Goal: Information Seeking & Learning: Learn about a topic

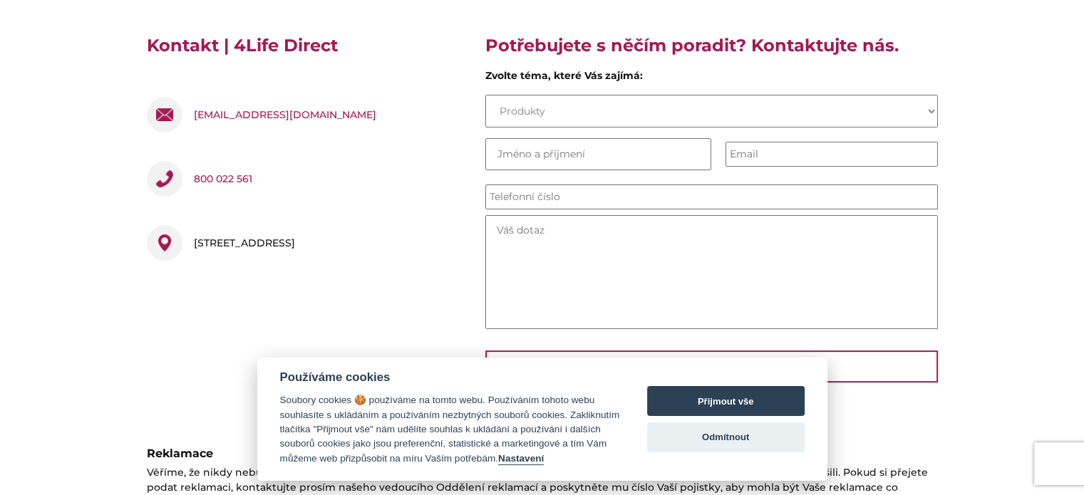
scroll to position [429, 0]
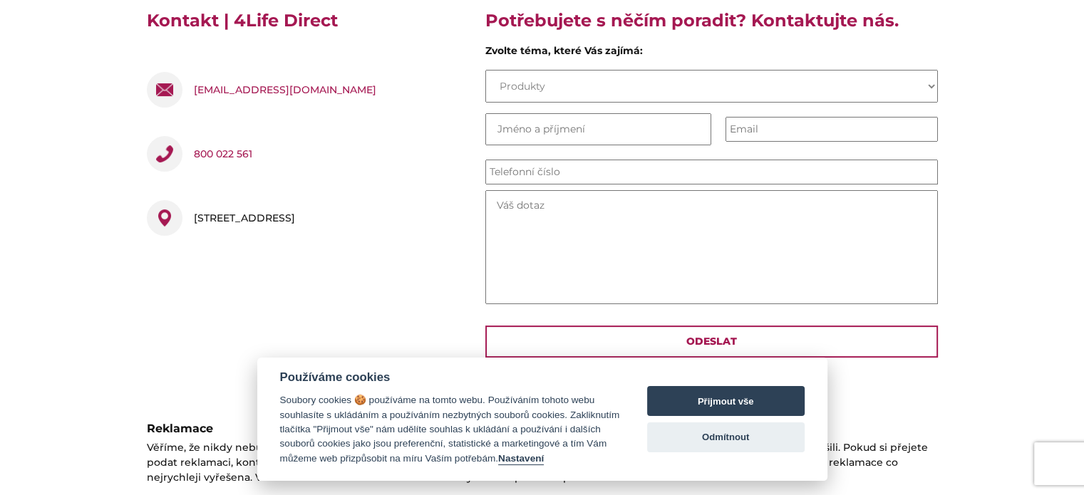
click at [385, 249] on div "[STREET_ADDRESS]" at bounding box center [305, 221] width 317 height 64
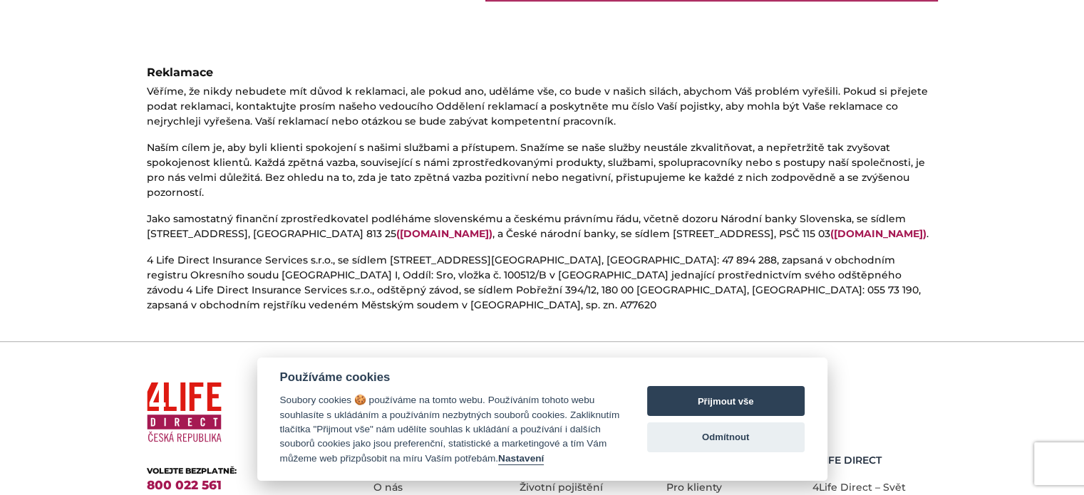
scroll to position [883, 0]
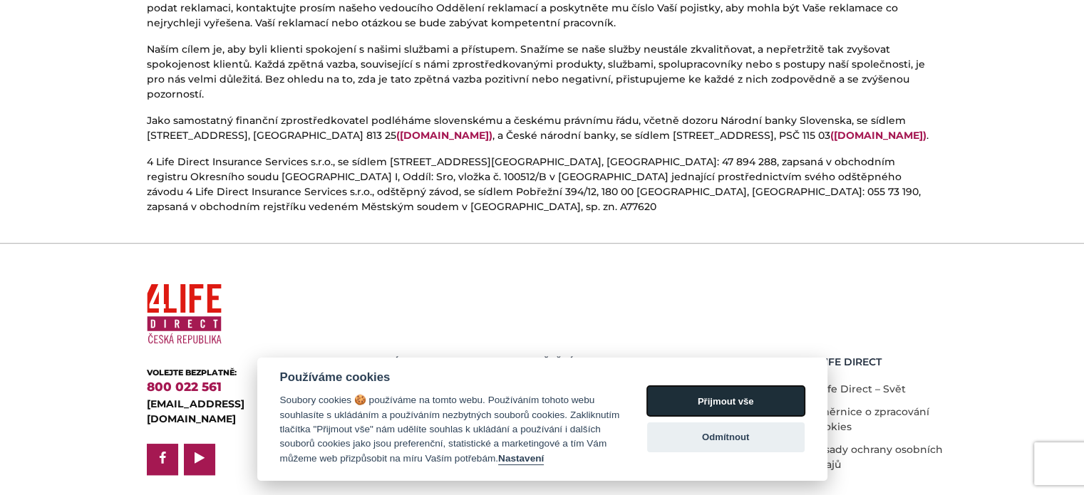
click at [750, 398] on button "Přijmout vše" at bounding box center [725, 401] width 157 height 30
checkbox input "true"
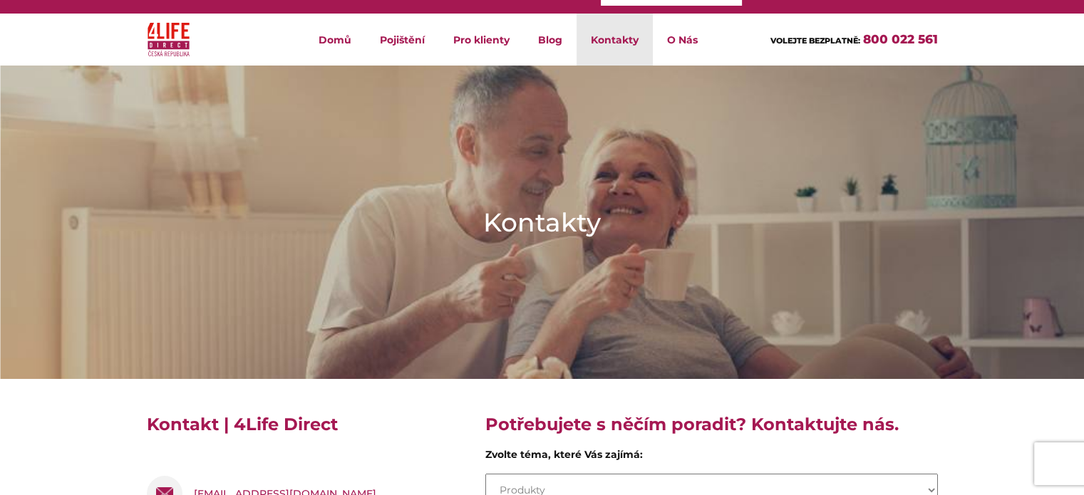
scroll to position [0, 0]
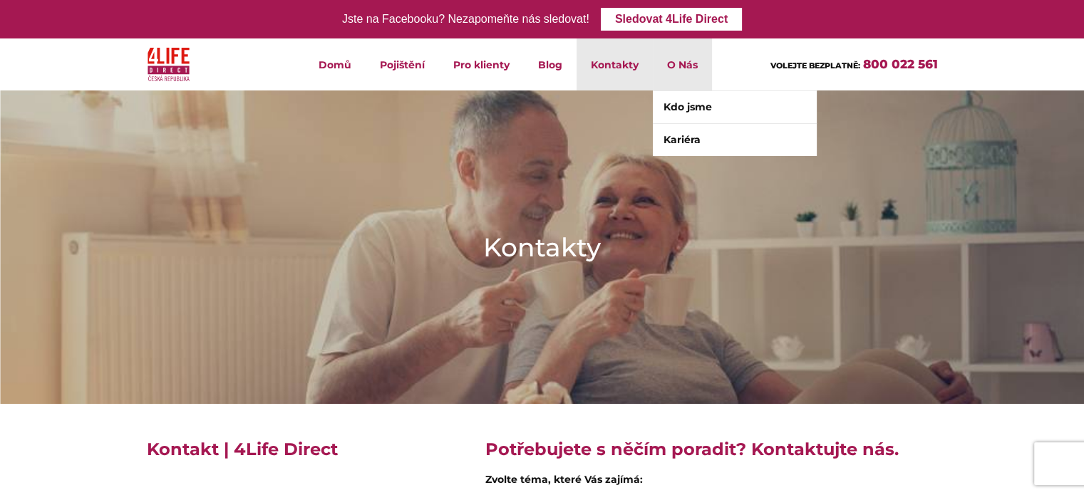
click at [676, 64] on li "O Nás Kdo jsme Kariéra" at bounding box center [682, 64] width 59 height 52
click at [701, 110] on link "Kdo jsme" at bounding box center [735, 107] width 164 height 32
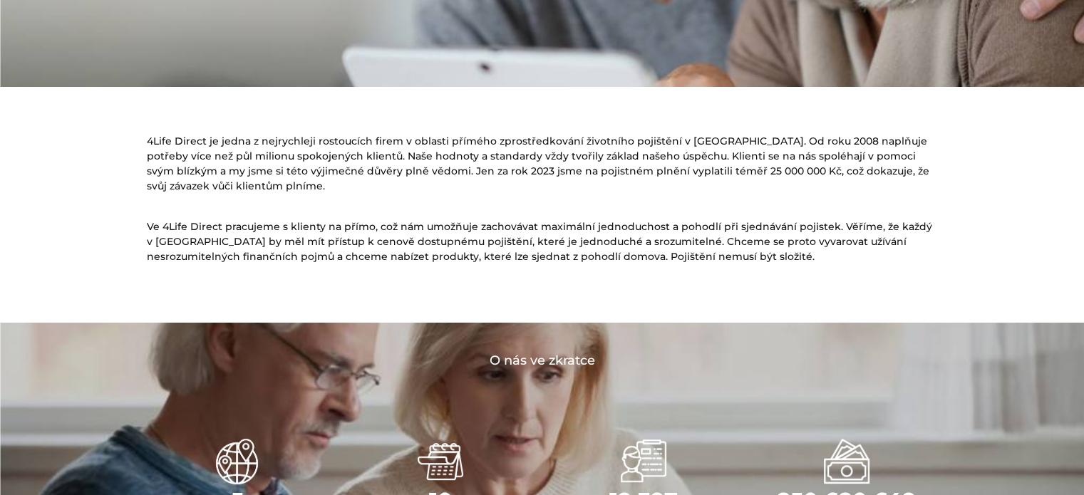
scroll to position [285, 0]
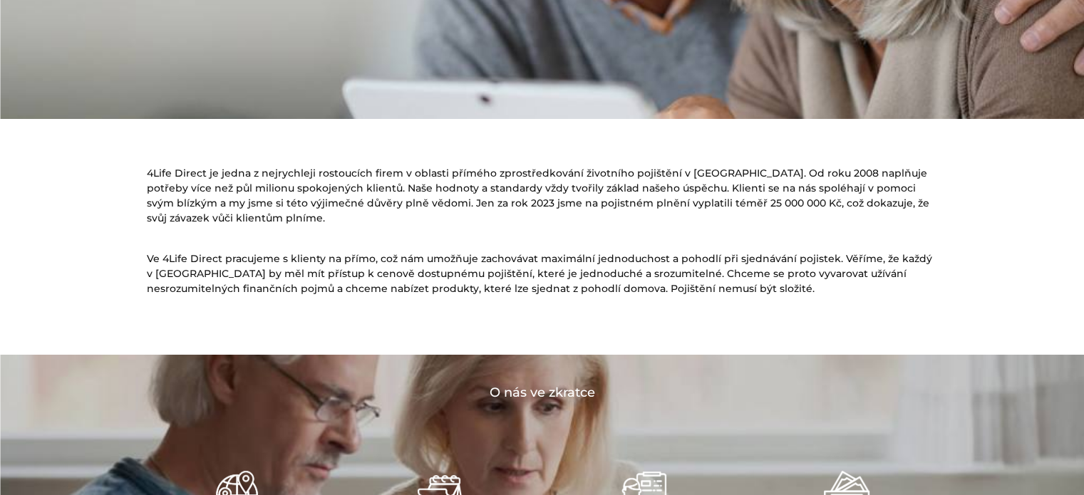
click at [266, 244] on div at bounding box center [542, 244] width 791 height 14
click at [314, 170] on p "4Life Direct je jedna z nejrychleji rostoucích firem v oblasti přímého zprostře…" at bounding box center [542, 196] width 791 height 60
